Goal: Transaction & Acquisition: Purchase product/service

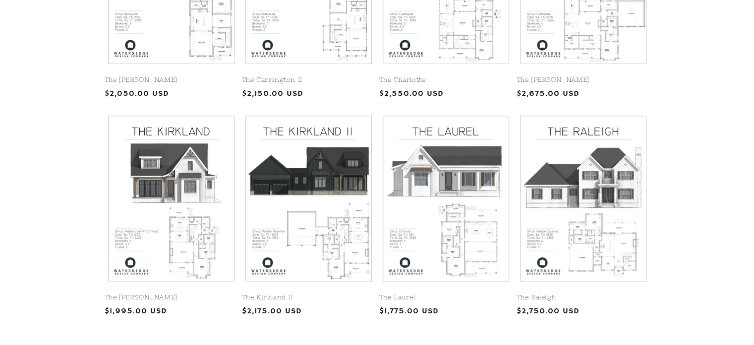
scroll to position [369, 0]
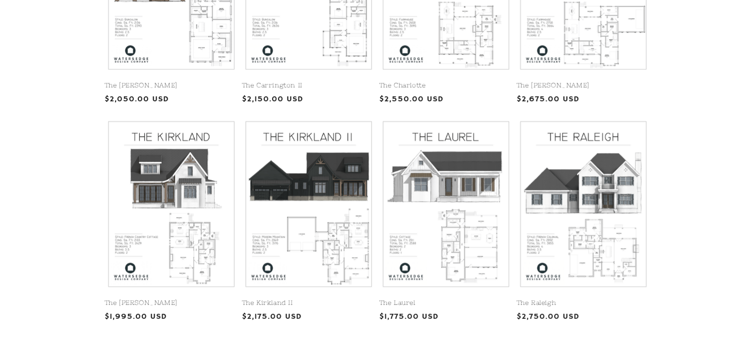
scroll to position [361, 0]
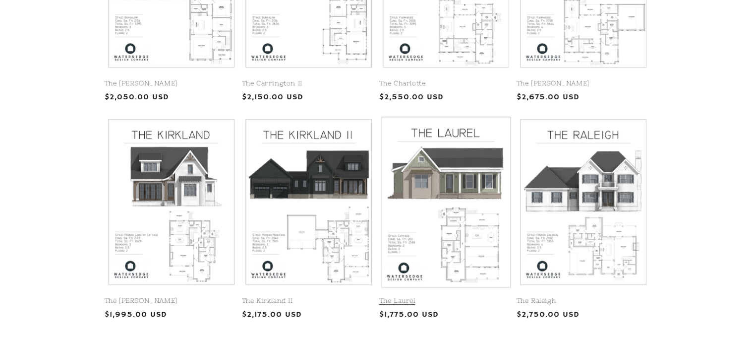
click at [432, 297] on link "The Laurel" at bounding box center [445, 301] width 133 height 8
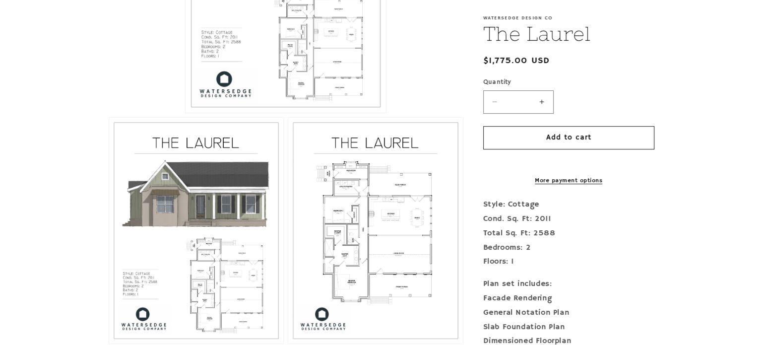
scroll to position [383, 0]
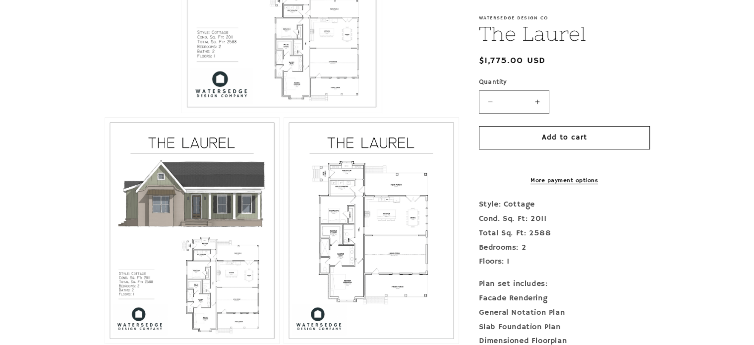
click at [284, 343] on button "Open media 3 in modal" at bounding box center [284, 343] width 0 height 0
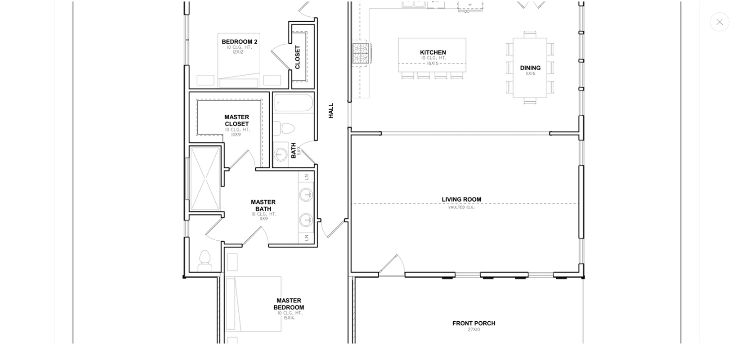
scroll to position [2022, 0]
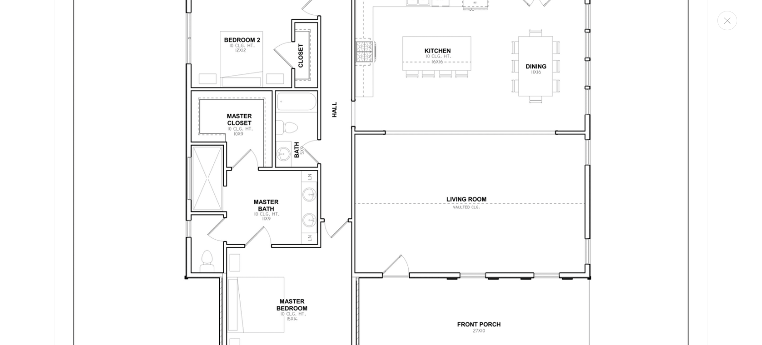
click at [610, 255] on img "Media gallery" at bounding box center [381, 114] width 653 height 844
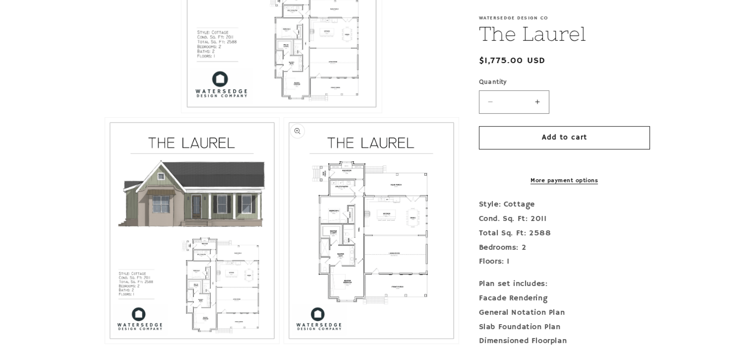
click at [284, 343] on button "Open media 3 in modal" at bounding box center [284, 343] width 0 height 0
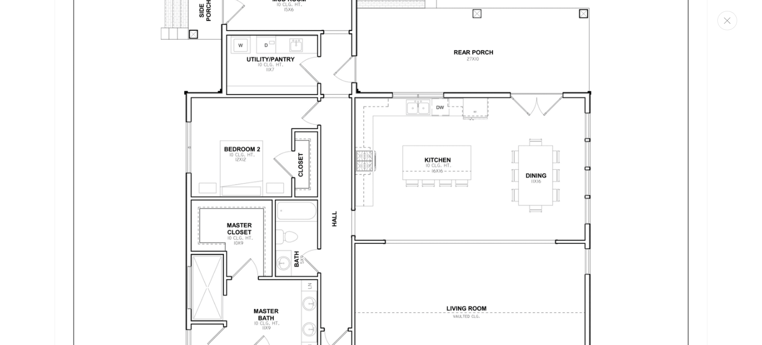
scroll to position [1908, 0]
